Goal: Transaction & Acquisition: Purchase product/service

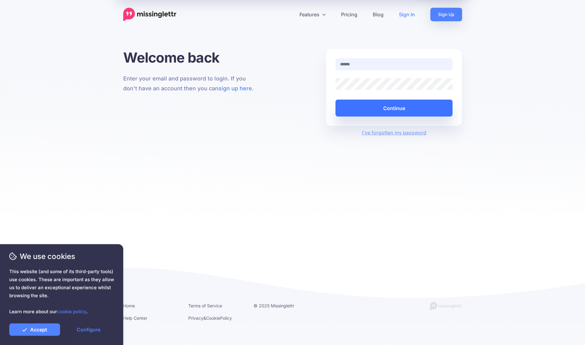
type input "**********"
click at [392, 111] on button "Continue" at bounding box center [394, 108] width 117 height 17
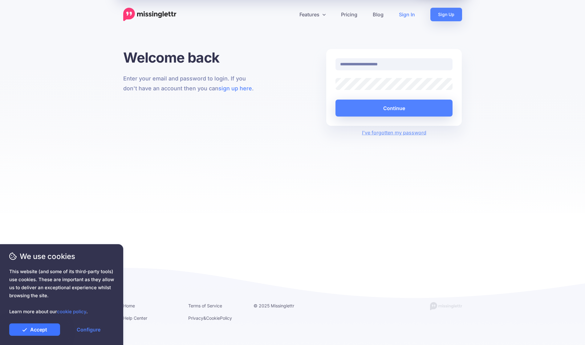
click at [39, 334] on link "Accept" at bounding box center [34, 329] width 51 height 12
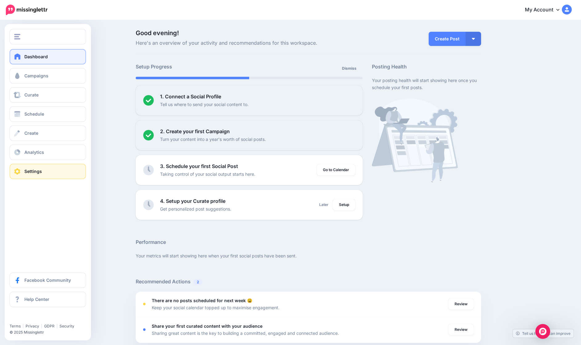
click at [26, 170] on span "Settings" at bounding box center [33, 171] width 18 height 5
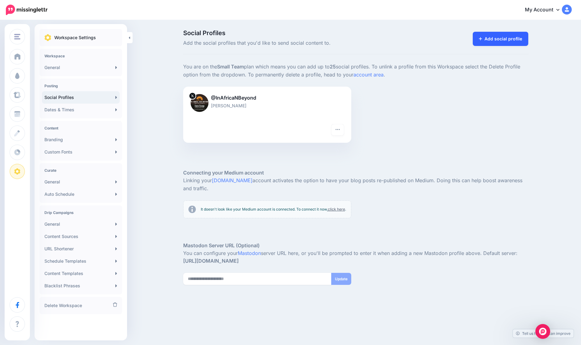
click at [507, 35] on link "Add social profile" at bounding box center [501, 39] width 56 height 14
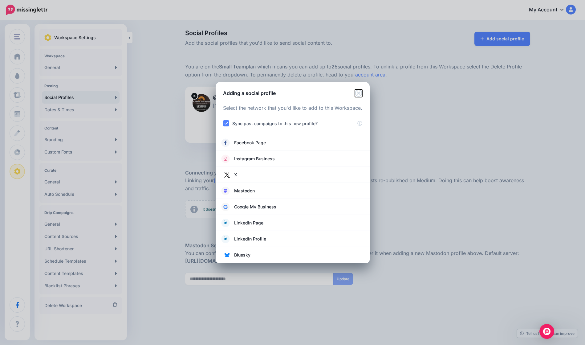
click at [361, 92] on icon "Close" at bounding box center [358, 92] width 7 height 7
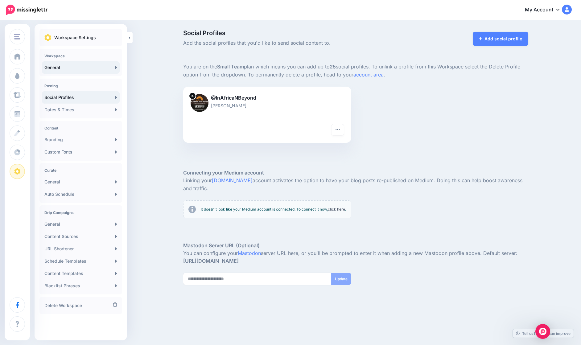
click at [69, 66] on link "General" at bounding box center [81, 67] width 78 height 12
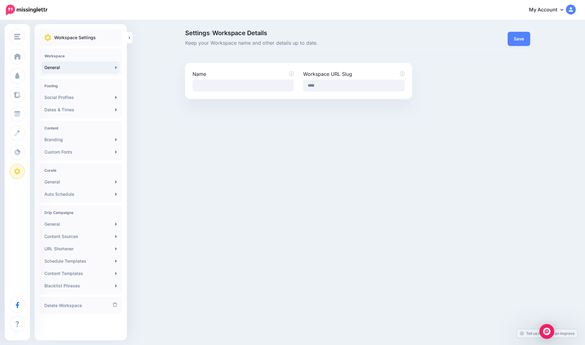
click at [566, 8] on link "My Account" at bounding box center [549, 9] width 53 height 15
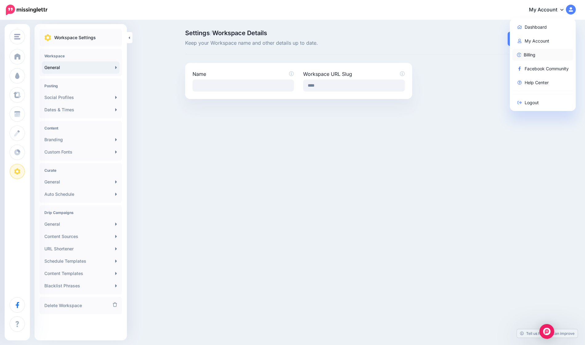
click at [530, 59] on link "Billing" at bounding box center [543, 55] width 61 height 12
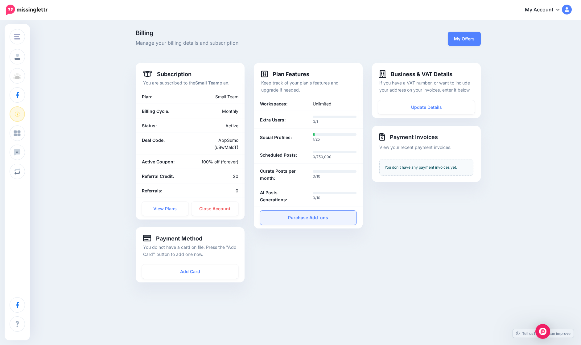
click at [311, 217] on link "Purchase Add-ons" at bounding box center [308, 218] width 97 height 14
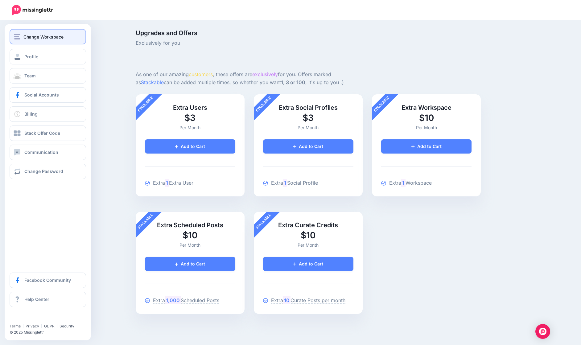
click at [33, 37] on span "Change Workspace" at bounding box center [43, 36] width 40 height 7
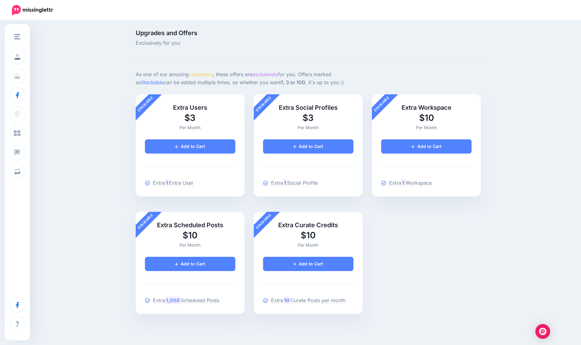
click at [21, 8] on img at bounding box center [32, 10] width 53 height 10
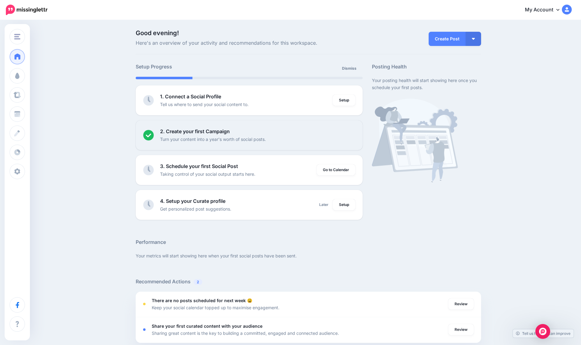
click at [546, 12] on link "My Account" at bounding box center [545, 9] width 53 height 15
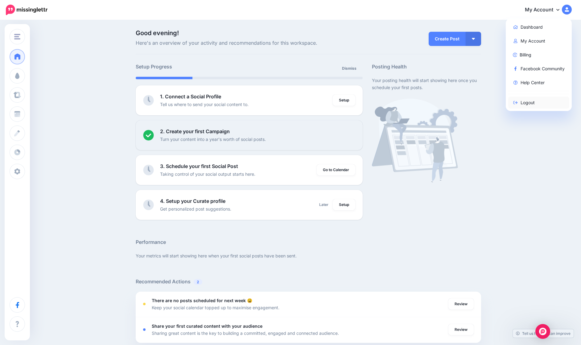
click at [533, 106] on link "Logout" at bounding box center [538, 103] width 61 height 12
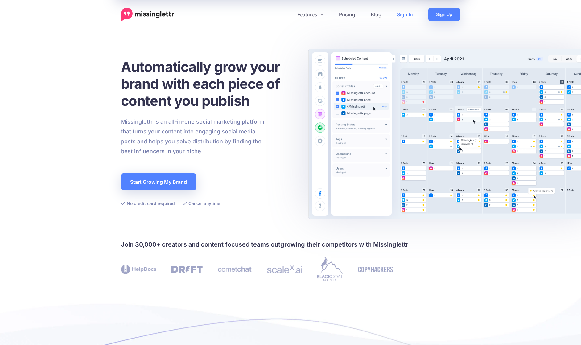
click at [409, 11] on link "Sign In" at bounding box center [404, 15] width 31 height 14
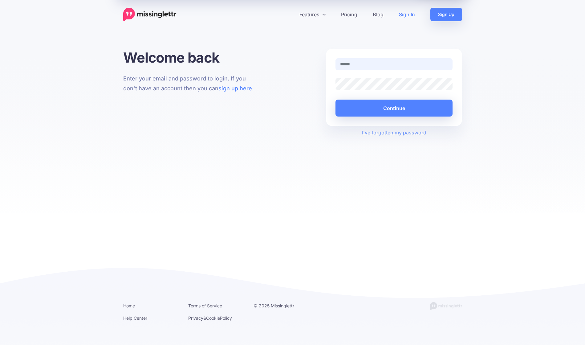
type input "**********"
click at [391, 106] on button "Continue" at bounding box center [394, 108] width 117 height 17
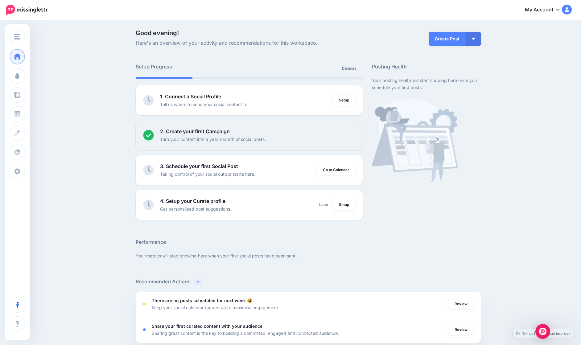
click at [552, 7] on link "My Account" at bounding box center [545, 9] width 53 height 15
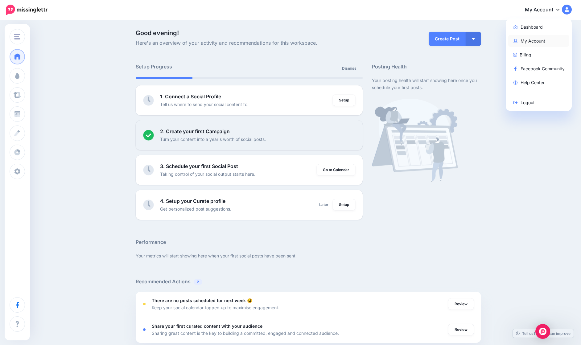
click at [544, 38] on link "My Account" at bounding box center [538, 41] width 61 height 12
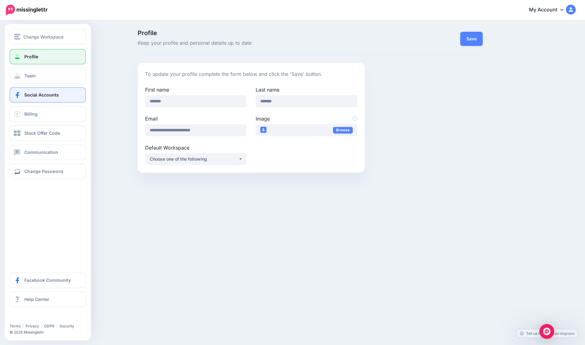
click at [36, 94] on span "Social Accounts" at bounding box center [41, 94] width 35 height 5
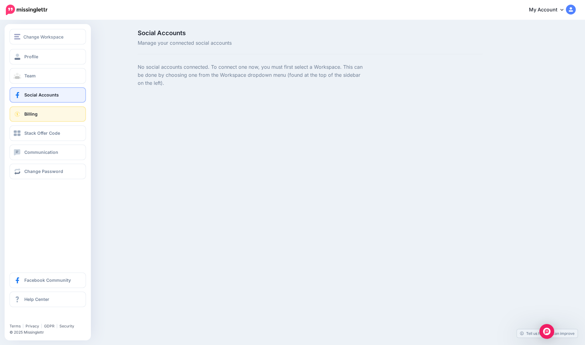
click at [45, 119] on link "Billing" at bounding box center [48, 113] width 76 height 15
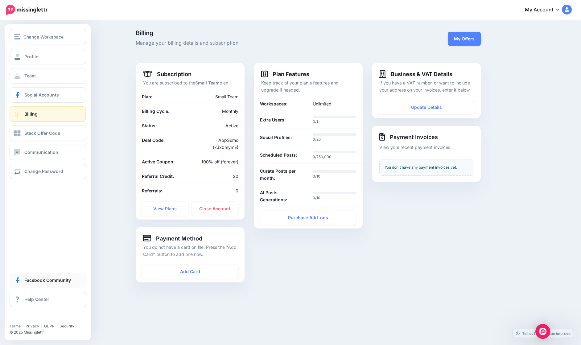
click at [31, 279] on span "Facebook Community" at bounding box center [47, 279] width 47 height 5
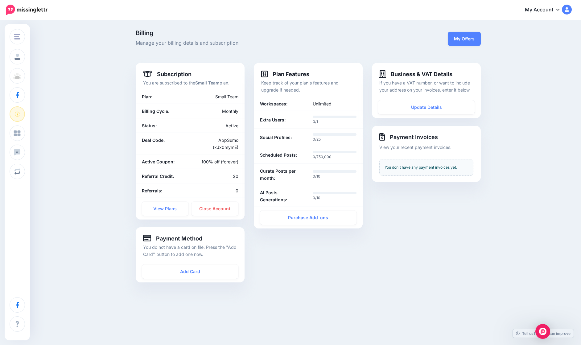
click at [569, 11] on img at bounding box center [567, 10] width 10 height 10
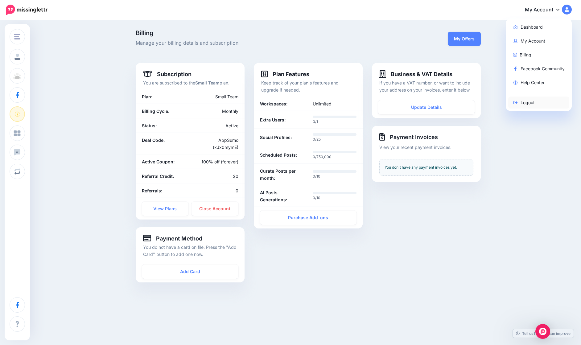
click at [538, 105] on link "Logout" at bounding box center [538, 103] width 61 height 12
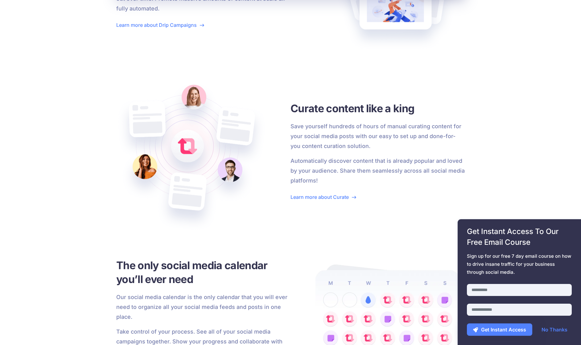
scroll to position [945, 0]
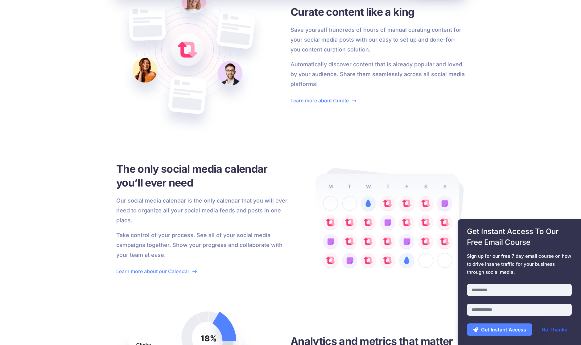
drag, startPoint x: 547, startPoint y: 326, endPoint x: 476, endPoint y: 288, distance: 80.6
click at [547, 326] on link "No Thanks" at bounding box center [554, 329] width 38 height 12
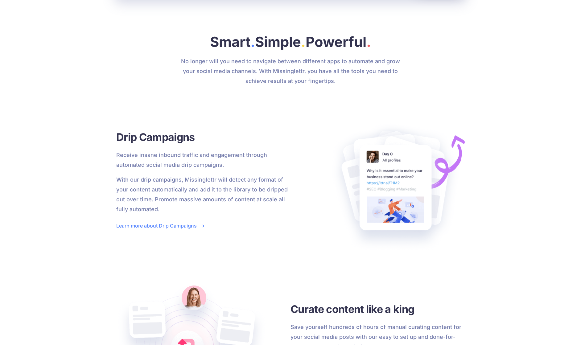
scroll to position [0, 0]
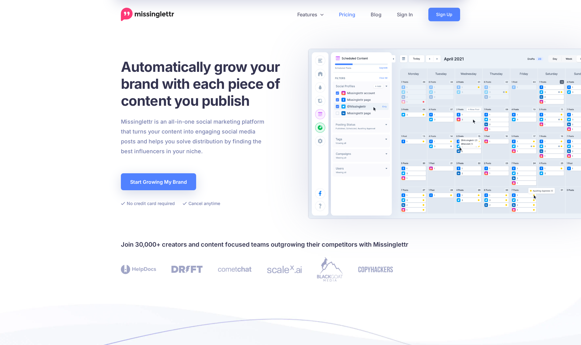
click at [347, 15] on link "Pricing" at bounding box center [347, 15] width 32 height 14
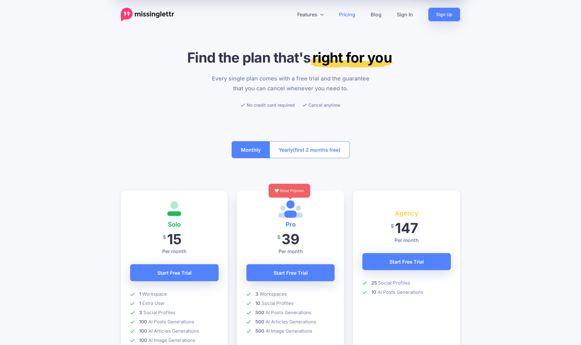
click at [303, 147] on span "(first 2 months free)" at bounding box center [316, 150] width 47 height 10
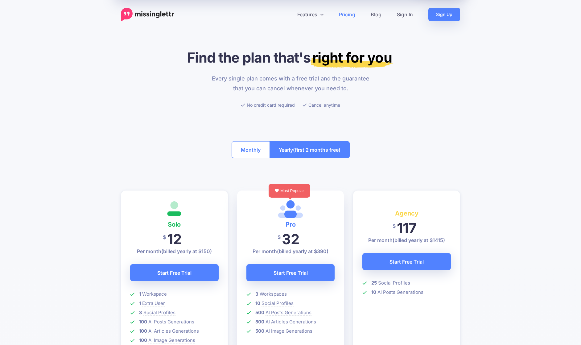
click at [253, 151] on button "Monthly" at bounding box center [251, 149] width 38 height 17
